Goal: Browse casually

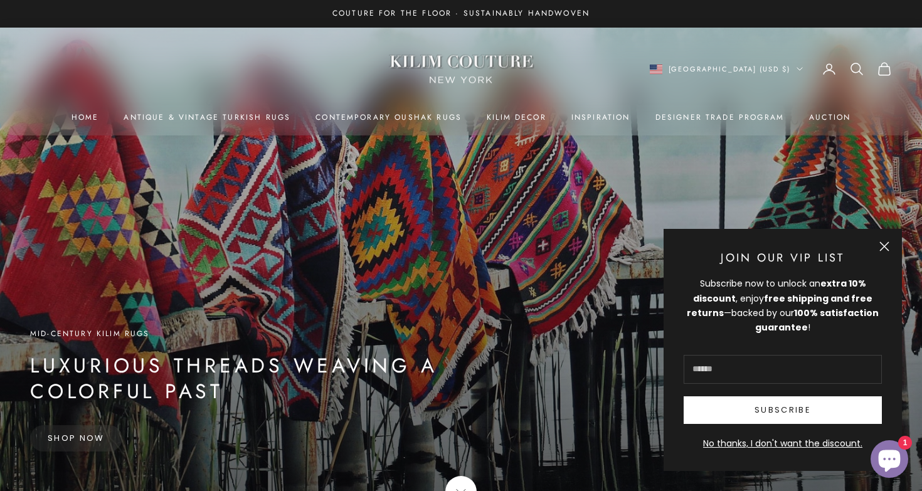
click at [885, 243] on button "Close" at bounding box center [884, 246] width 10 height 10
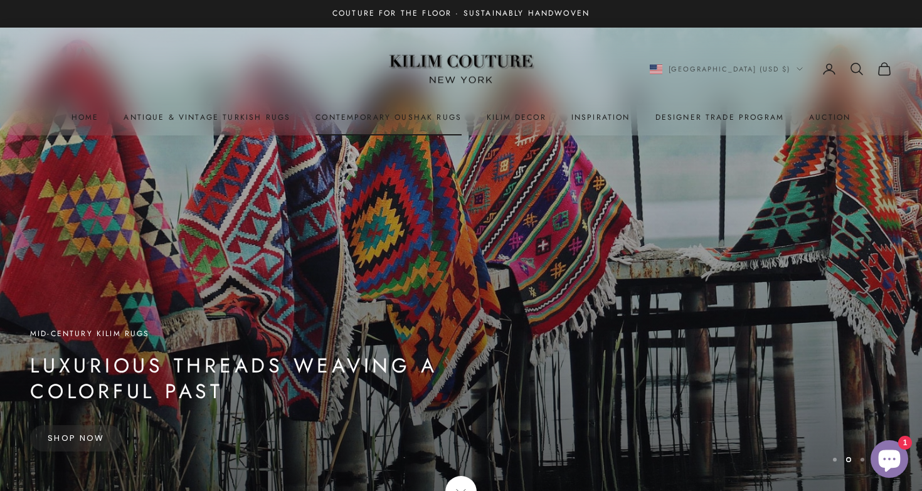
click at [421, 117] on link "Contemporary Oushak Rugs" at bounding box center [388, 117] width 146 height 13
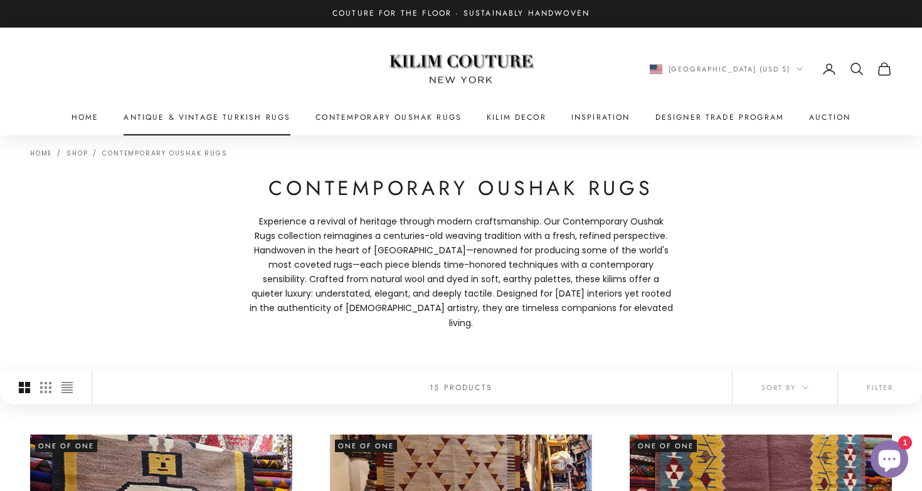
click at [271, 117] on link "Antique & Vintage Turkish Rugs" at bounding box center [206, 117] width 167 height 13
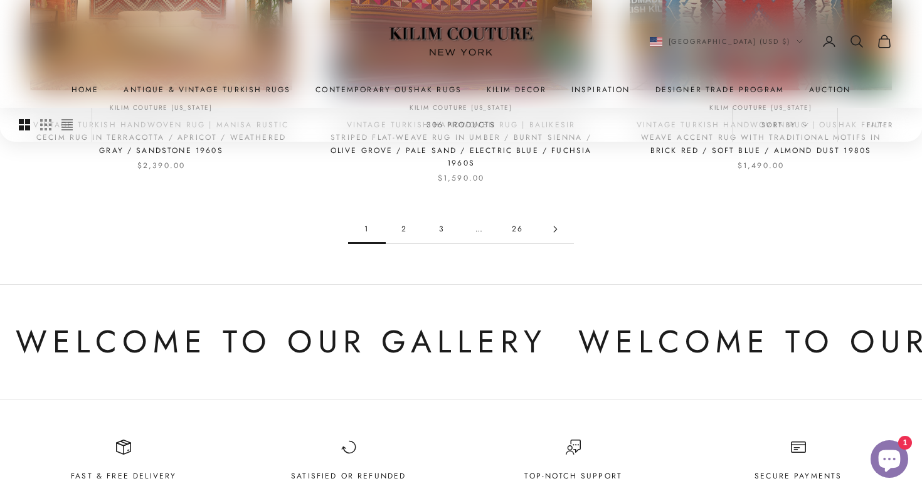
scroll to position [1341, 0]
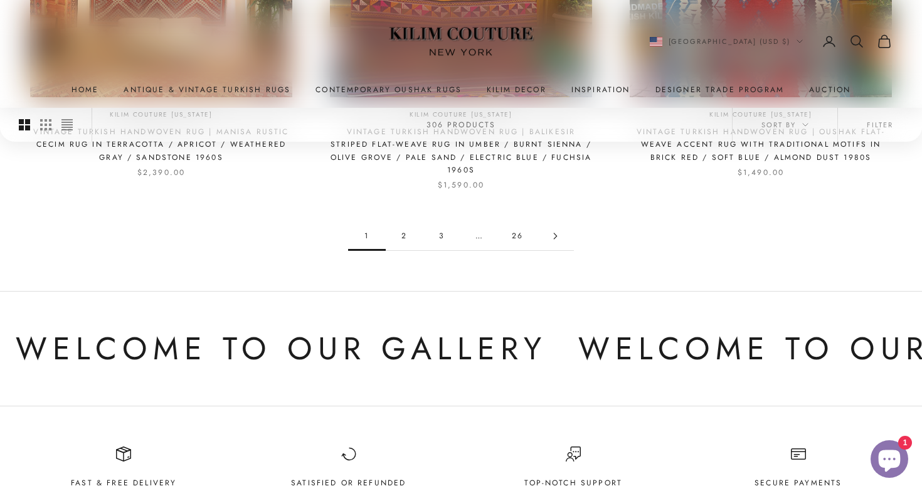
click at [515, 230] on link "26" at bounding box center [517, 236] width 38 height 28
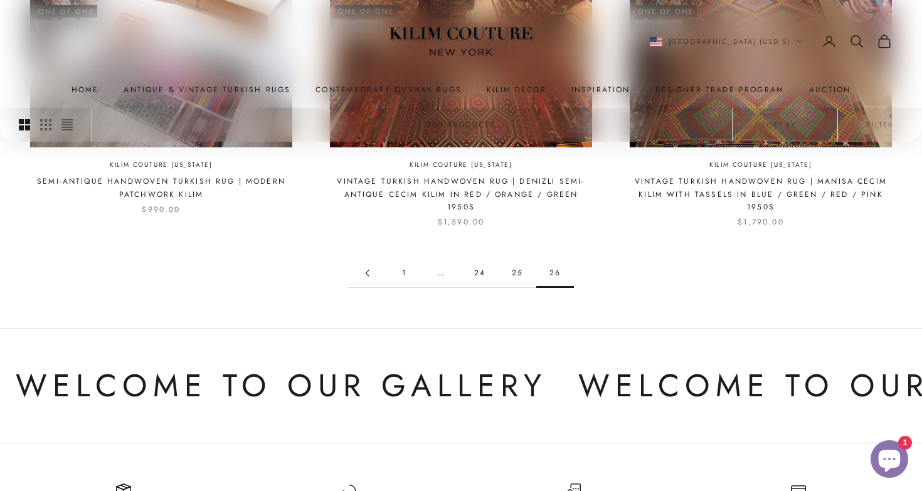
scroll to position [636, 0]
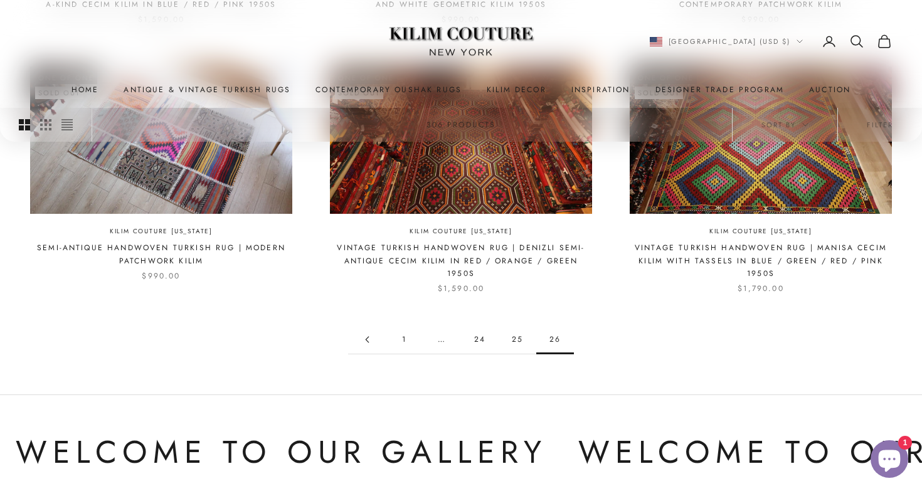
click at [480, 333] on link "24" at bounding box center [480, 339] width 38 height 28
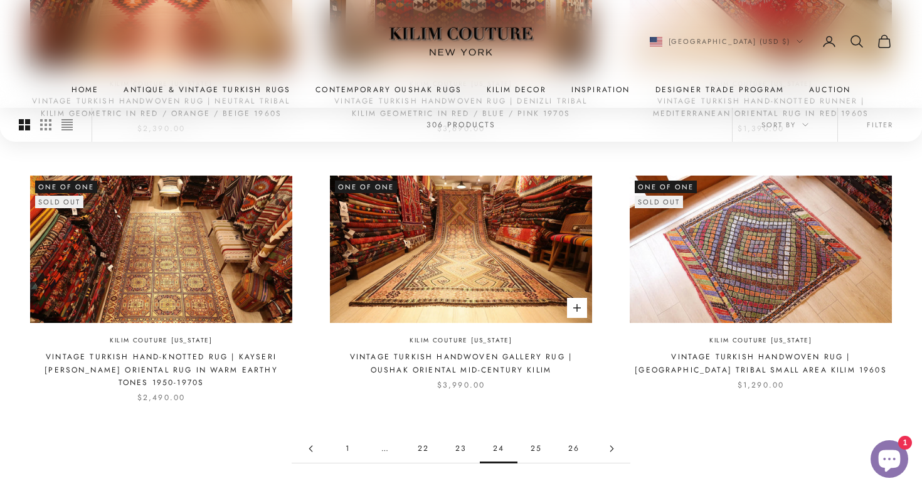
scroll to position [1065, 0]
click at [461, 434] on link "23" at bounding box center [461, 448] width 38 height 28
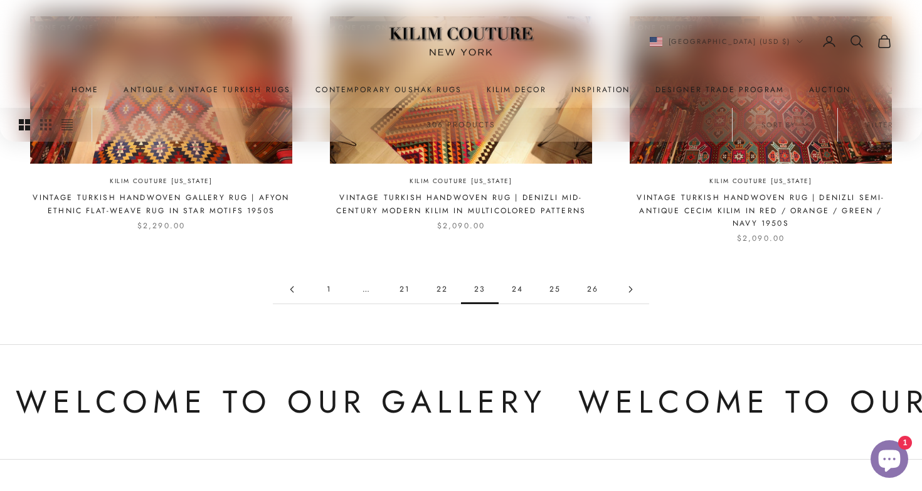
scroll to position [1228, 0]
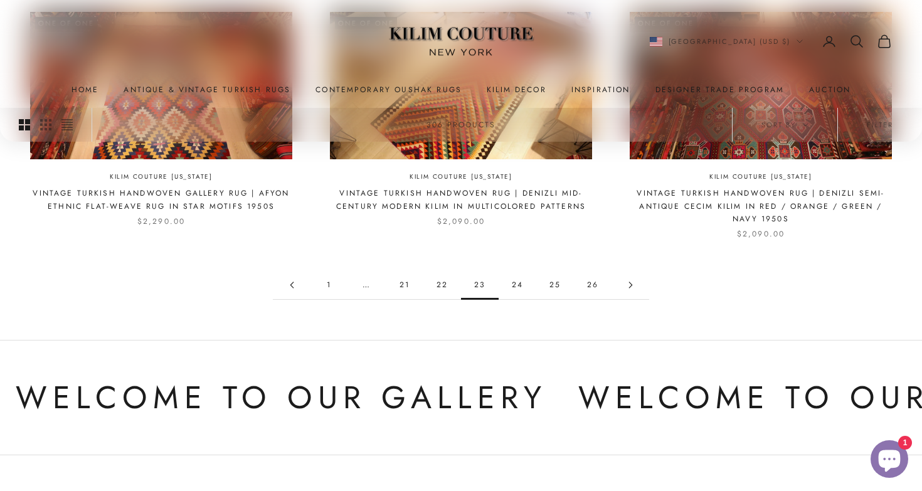
click at [403, 271] on link "21" at bounding box center [405, 285] width 38 height 28
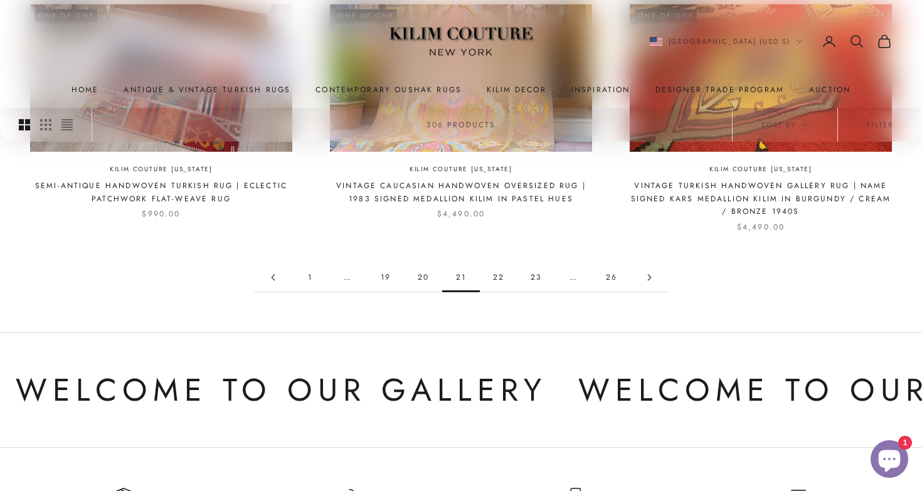
scroll to position [1200, 0]
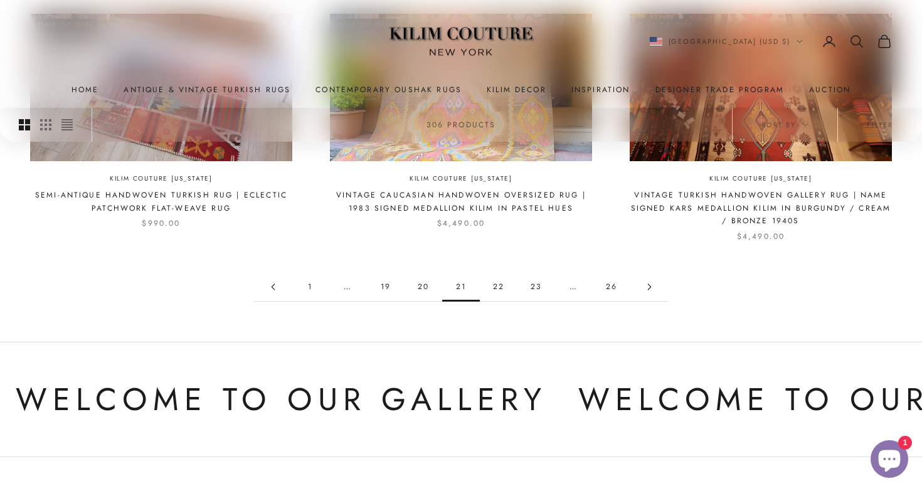
click at [421, 280] on link "20" at bounding box center [423, 287] width 38 height 28
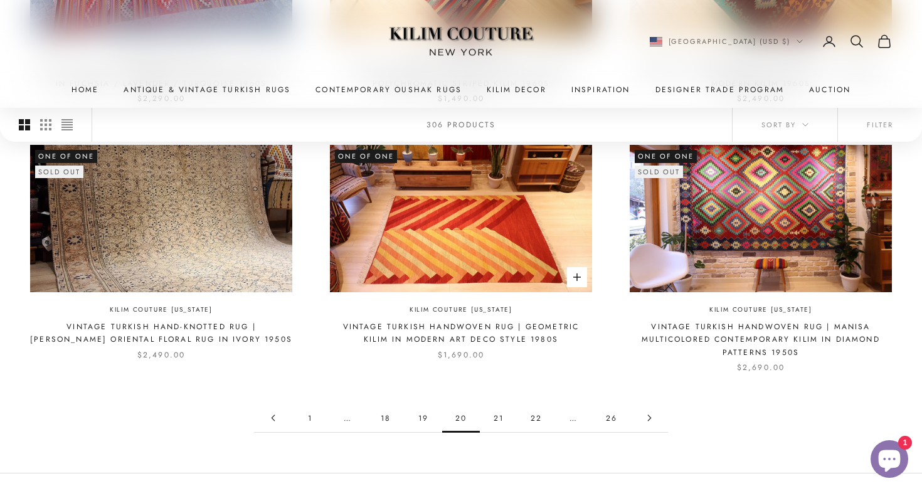
scroll to position [1083, 0]
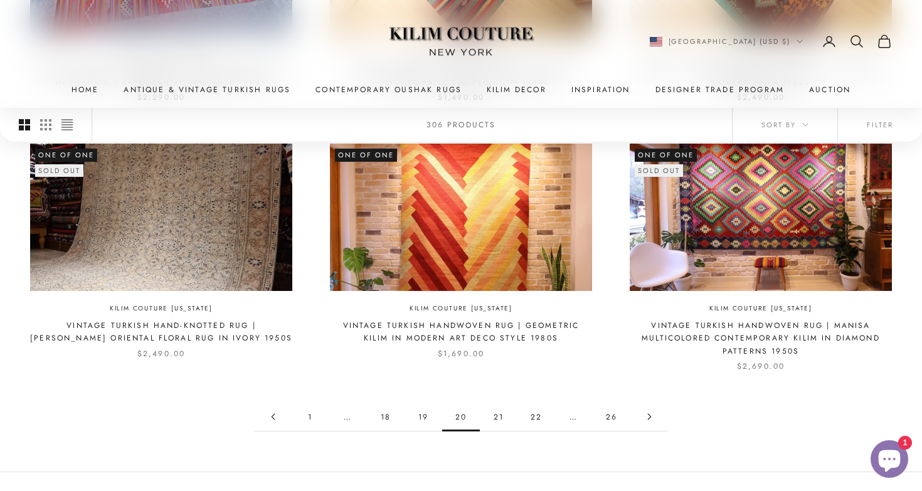
click at [245, 241] on img at bounding box center [161, 217] width 262 height 147
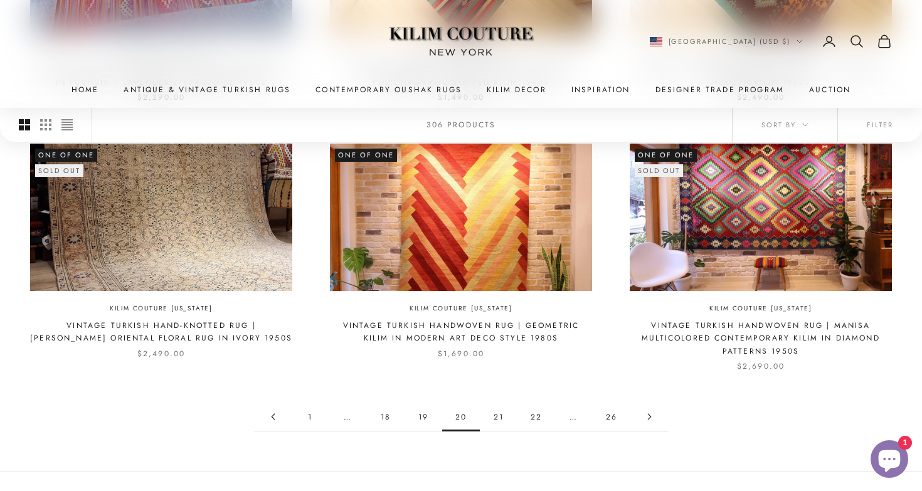
scroll to position [1099, 0]
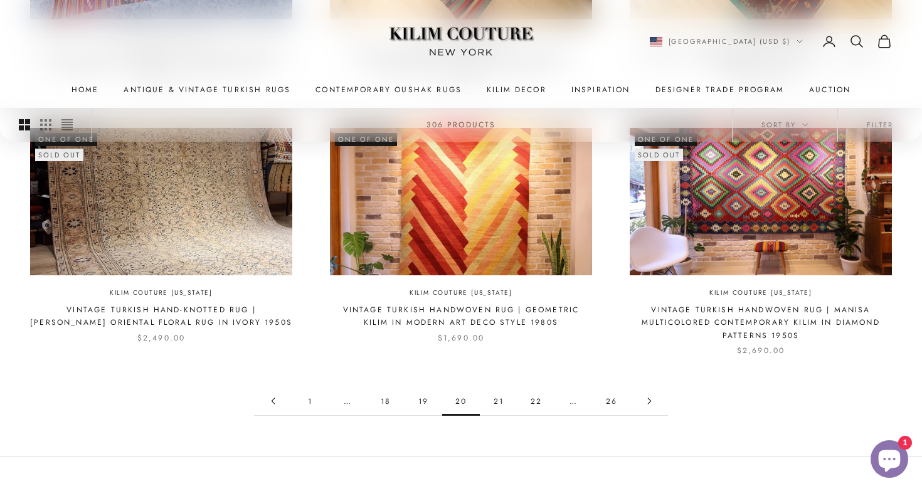
click at [424, 392] on link "19" at bounding box center [423, 401] width 38 height 28
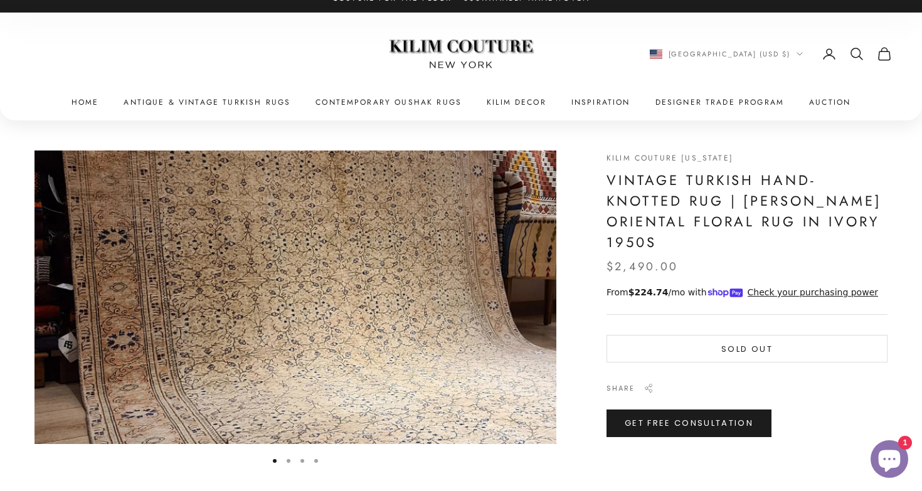
scroll to position [16, 0]
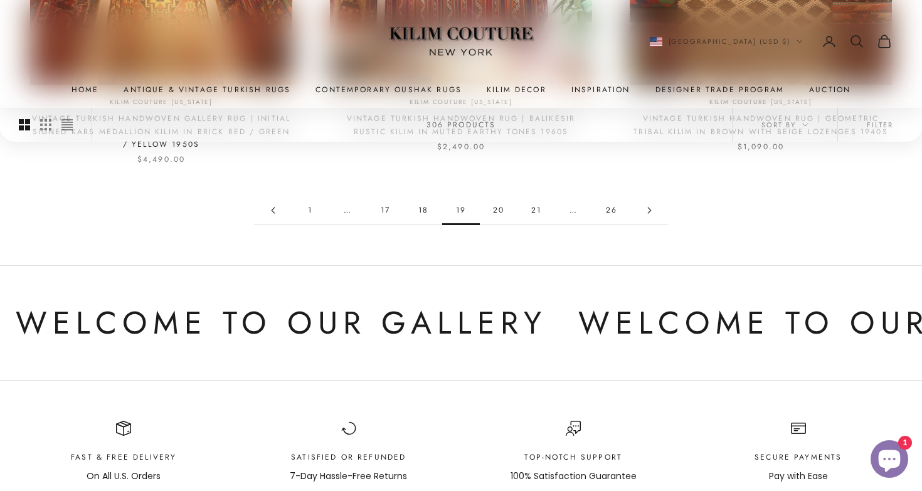
scroll to position [1303, 0]
click at [419, 201] on link "18" at bounding box center [423, 210] width 38 height 28
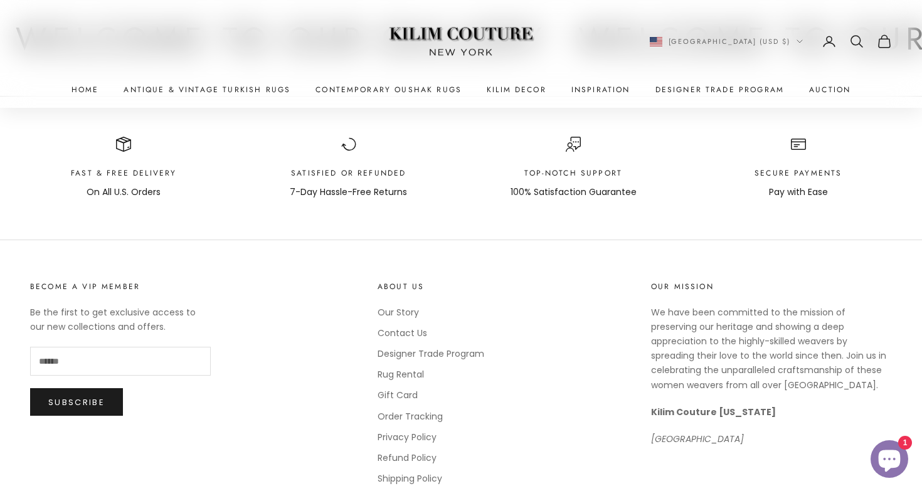
scroll to position [1586, 0]
